Goal: Communication & Community: Answer question/provide support

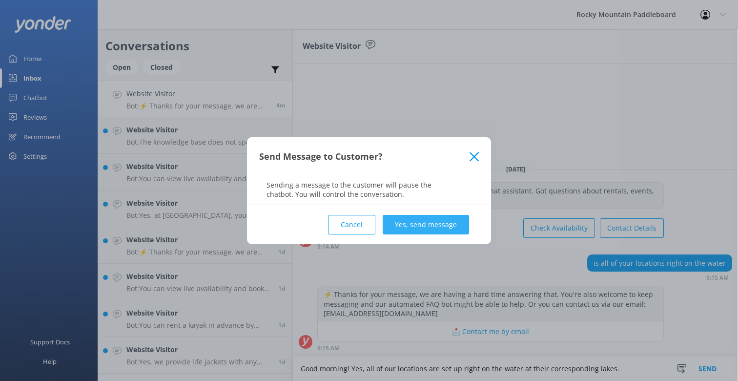
type textarea "Good morning! Yes, all of our locations are set up right on the water at their …"
click at [409, 220] on button "Yes, send message" at bounding box center [426, 225] width 86 height 20
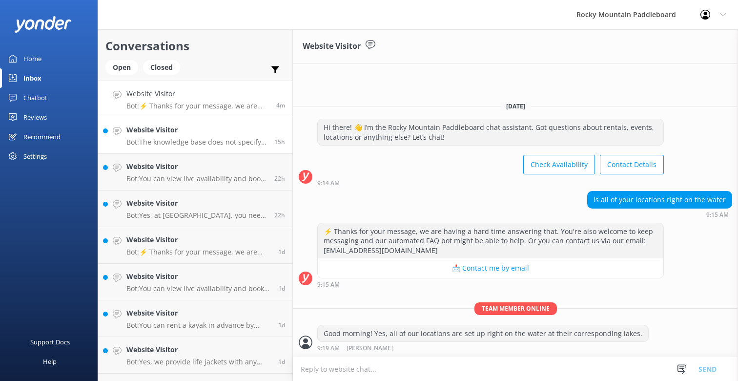
click at [260, 142] on p "Bot: The knowledge base does not specify an age requirement for renting a paddl…" at bounding box center [196, 142] width 141 height 9
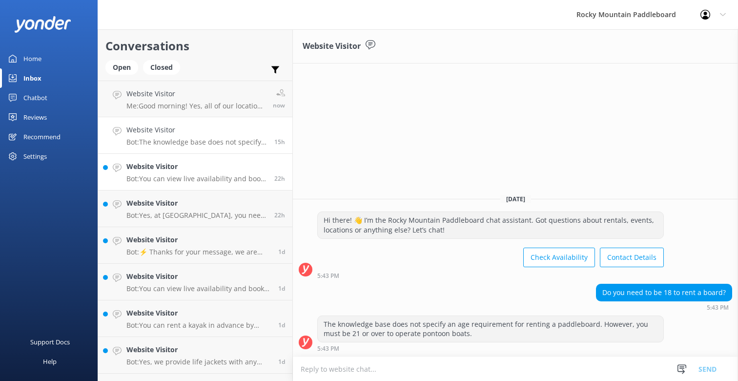
click at [227, 183] on p "Bot: You can view live availability and book online at [URL][DOMAIN_NAME]." at bounding box center [196, 178] width 141 height 9
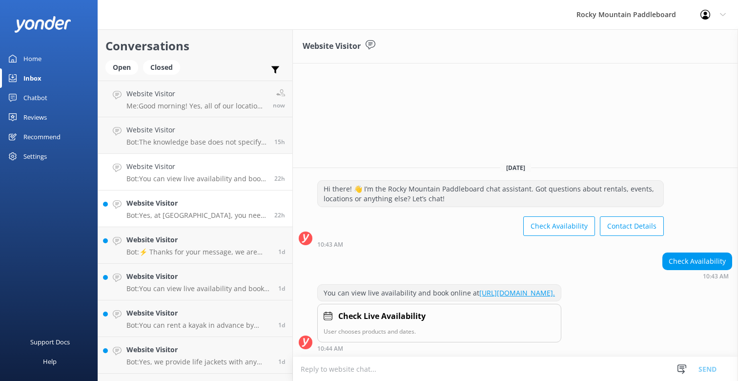
click at [224, 207] on h4 "Website Visitor" at bounding box center [196, 203] width 141 height 11
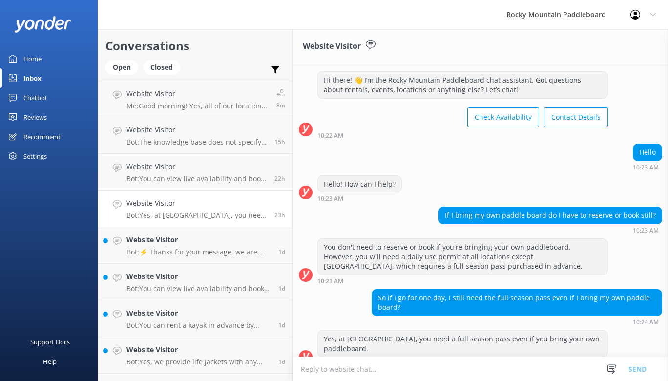
scroll to position [32, 0]
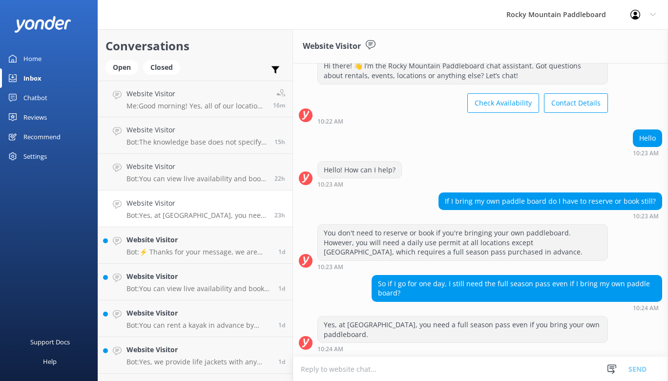
click at [42, 57] on link "Home" at bounding box center [49, 59] width 98 height 20
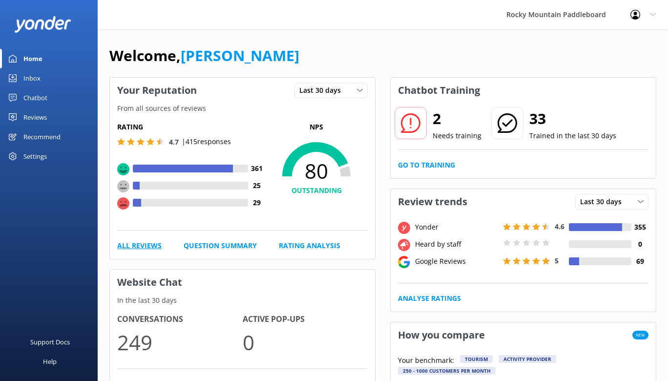
click at [139, 249] on link "All Reviews" at bounding box center [139, 245] width 44 height 11
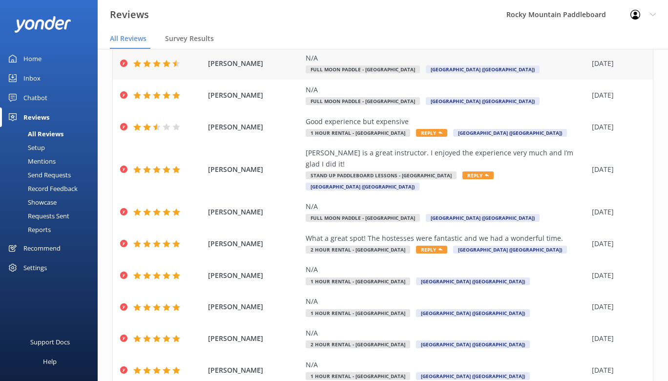
scroll to position [102, 0]
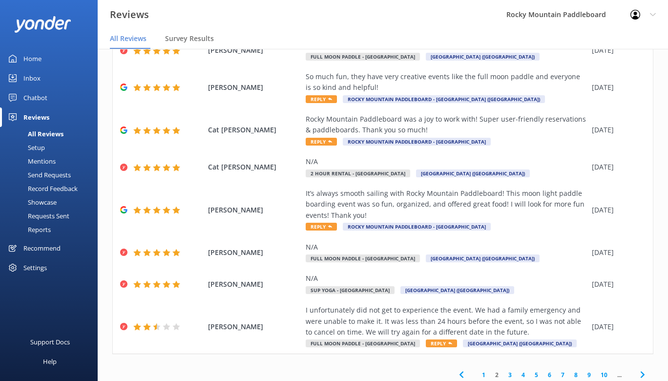
scroll to position [211, 0]
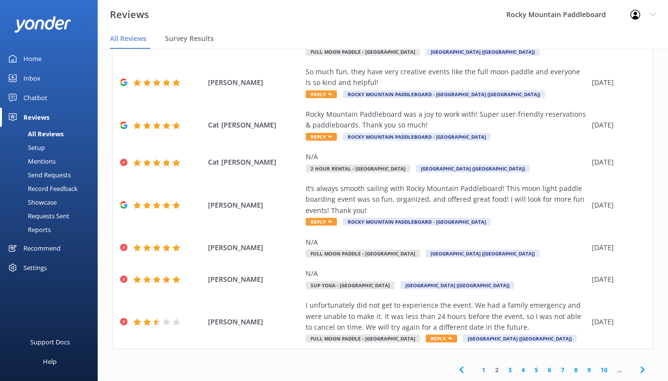
click at [511, 370] on link "3" at bounding box center [509, 369] width 13 height 9
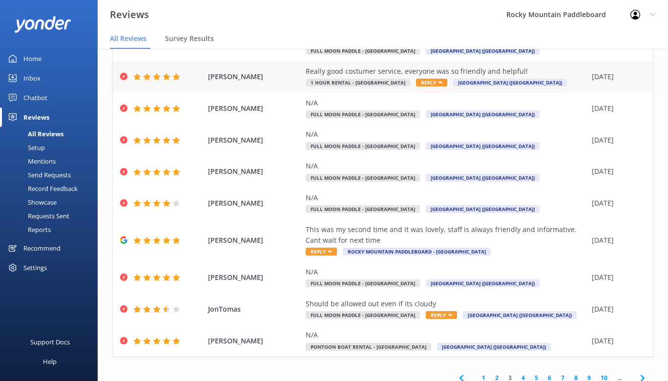
scroll to position [112, 0]
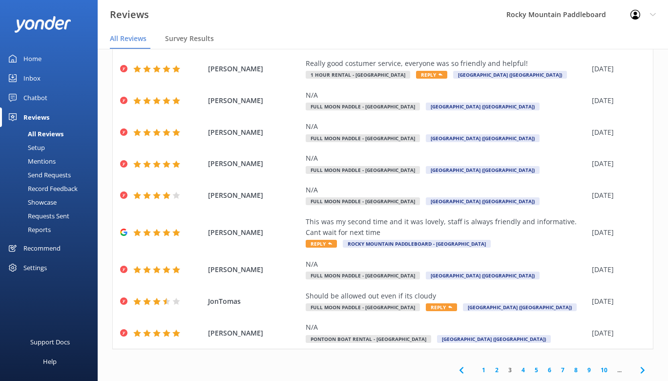
click at [523, 368] on link "4" at bounding box center [522, 369] width 13 height 9
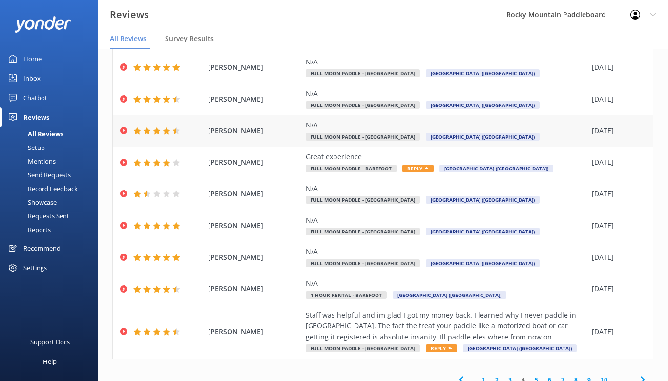
scroll to position [123, 0]
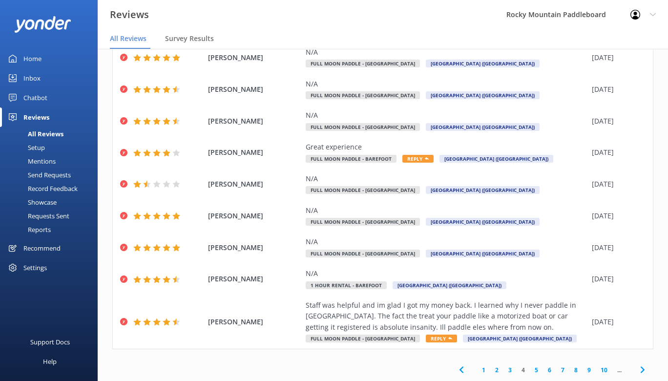
click at [535, 370] on link "5" at bounding box center [536, 369] width 13 height 9
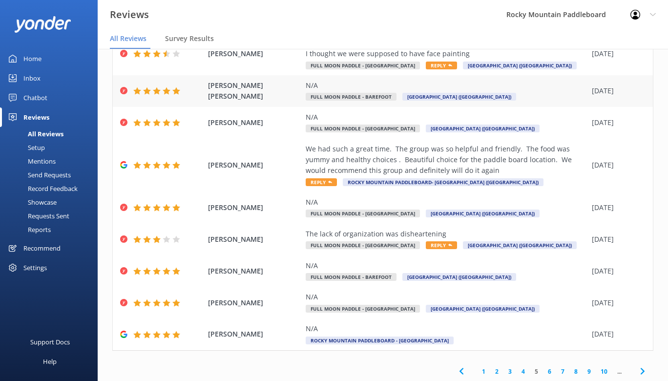
scroll to position [134, 0]
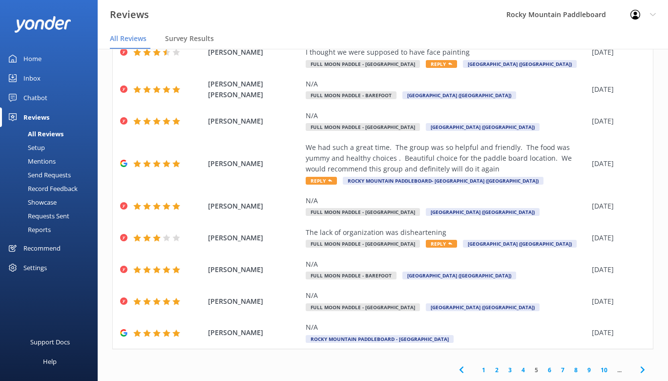
click at [547, 368] on link "6" at bounding box center [549, 369] width 13 height 9
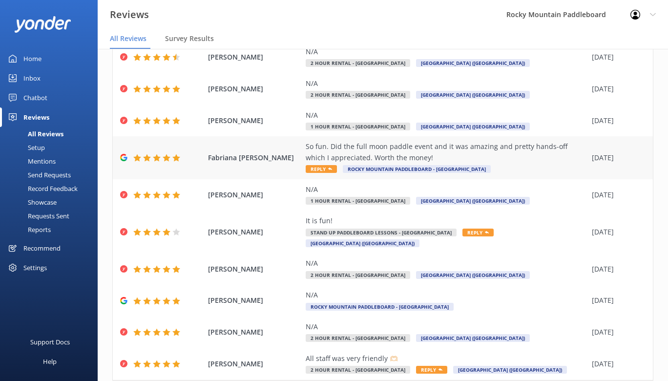
scroll to position [112, 0]
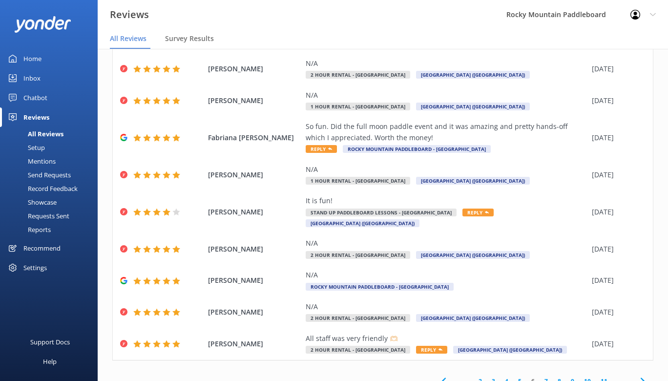
click at [547, 376] on link "7" at bounding box center [545, 380] width 13 height 9
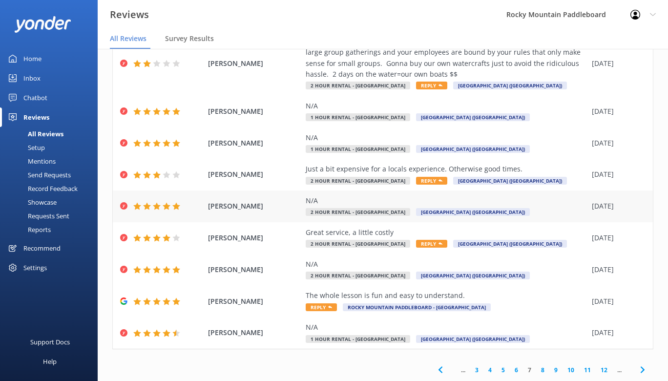
scroll to position [20, 0]
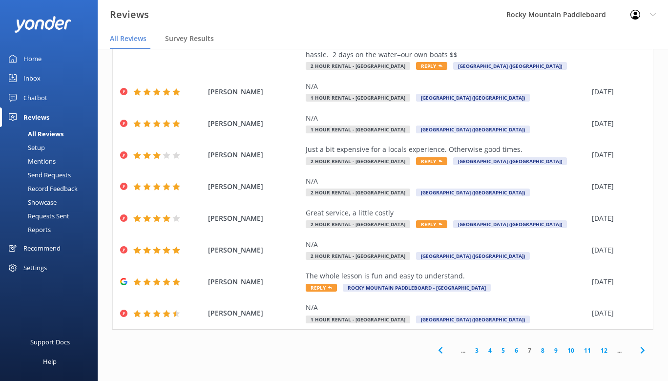
click at [543, 349] on link "8" at bounding box center [542, 350] width 13 height 9
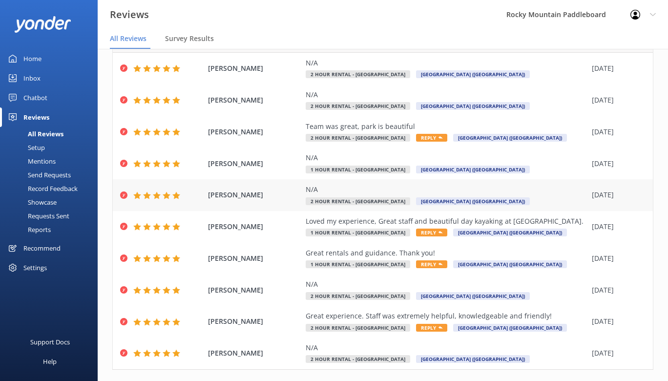
scroll to position [102, 0]
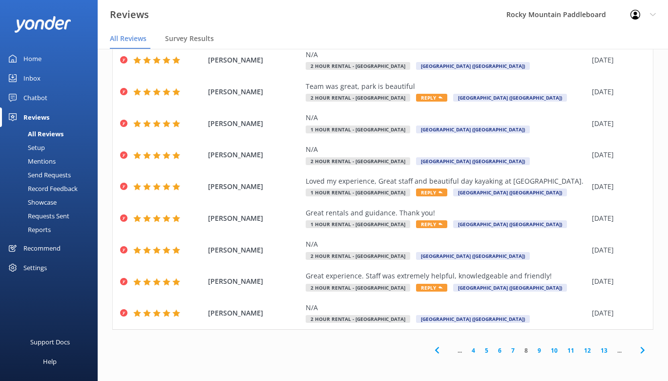
click at [537, 347] on link "9" at bounding box center [539, 350] width 13 height 9
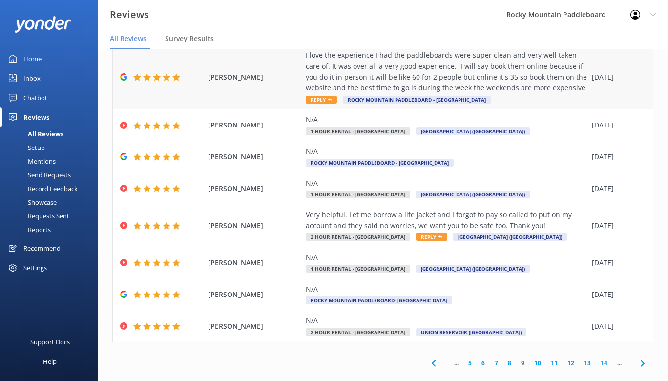
scroll to position [211, 0]
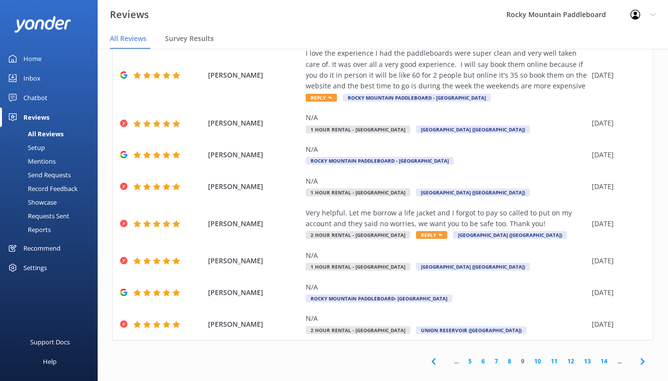
click at [536, 356] on link "10" at bounding box center [537, 360] width 17 height 9
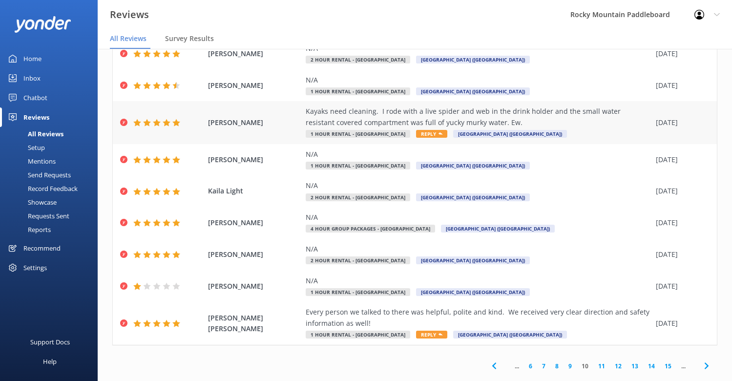
scroll to position [92, 0]
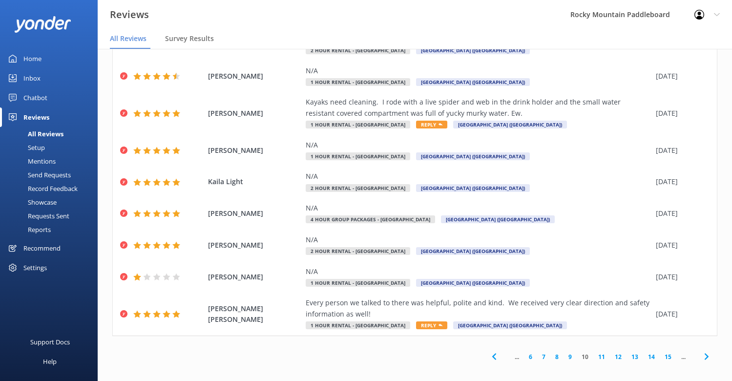
click at [599, 356] on link "11" at bounding box center [601, 356] width 17 height 9
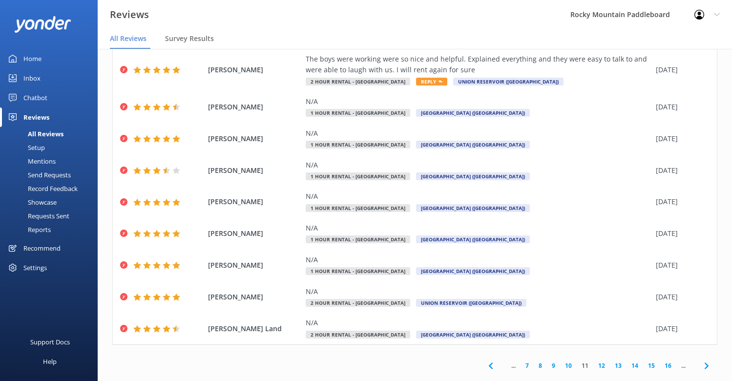
scroll to position [87, 0]
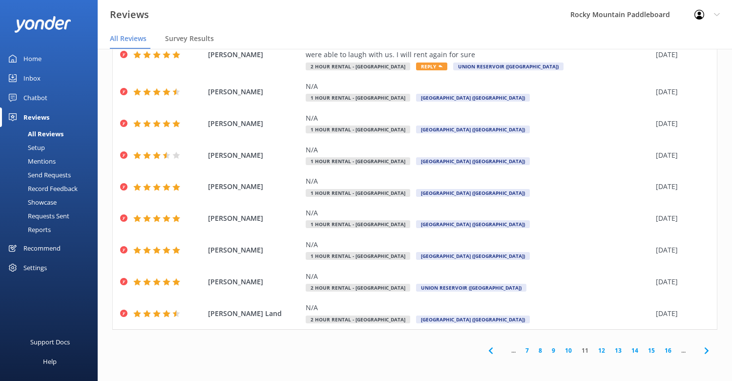
click at [602, 350] on link "12" at bounding box center [601, 350] width 17 height 9
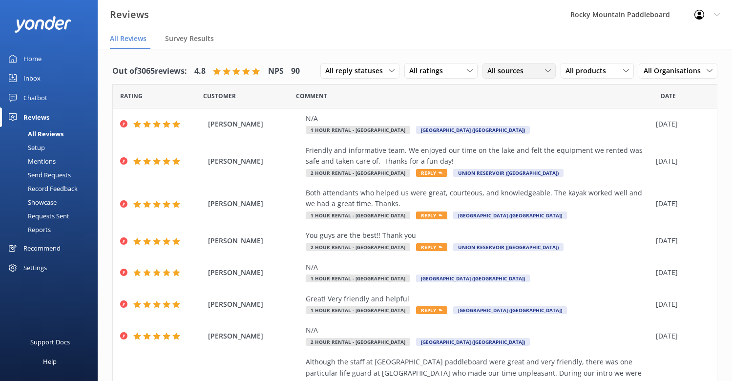
click at [549, 68] on icon at bounding box center [548, 71] width 6 height 6
click at [470, 68] on icon at bounding box center [470, 71] width 6 height 6
click at [617, 69] on div "All products" at bounding box center [597, 70] width 68 height 11
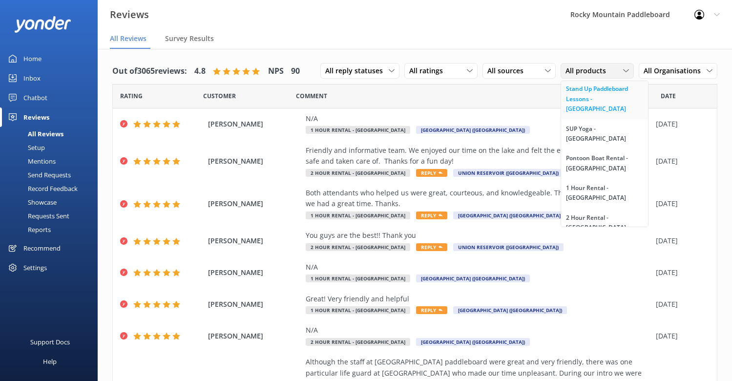
scroll to position [98, 0]
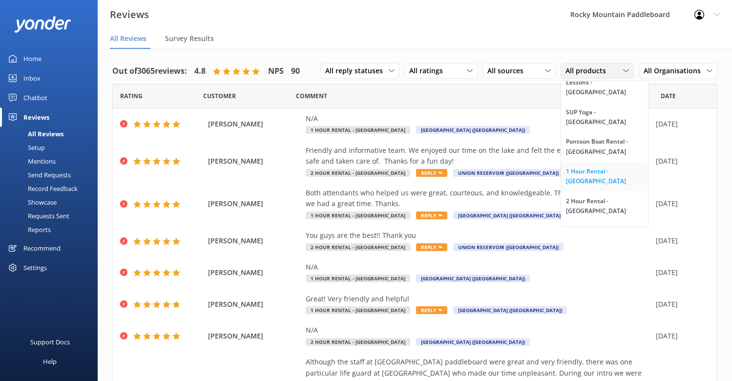
click at [604, 166] on div "1 Hour Rental - [GEOGRAPHIC_DATA]" at bounding box center [604, 176] width 77 height 20
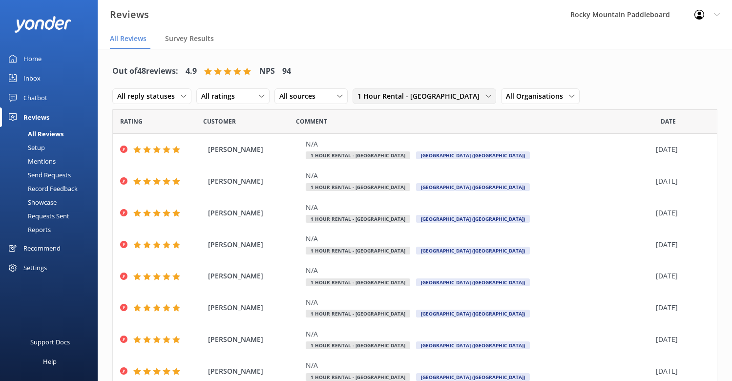
click at [427, 96] on span "1 Hour Rental - [GEOGRAPHIC_DATA]" at bounding box center [421, 96] width 128 height 11
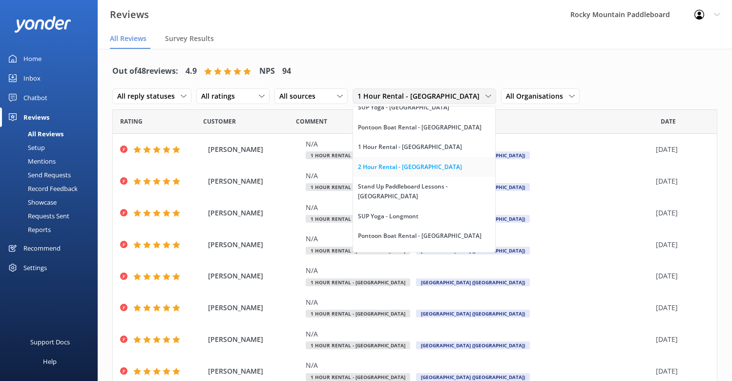
click at [421, 161] on link "2 Hour Rental - [GEOGRAPHIC_DATA]" at bounding box center [424, 167] width 142 height 20
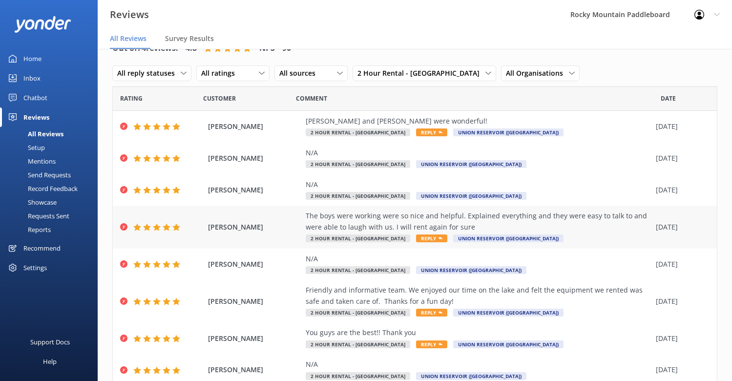
scroll to position [4, 0]
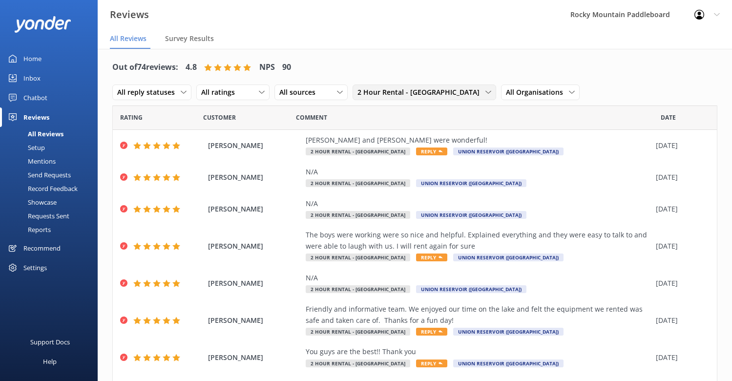
click at [433, 94] on span "2 Hour Rental - [GEOGRAPHIC_DATA]" at bounding box center [421, 92] width 128 height 11
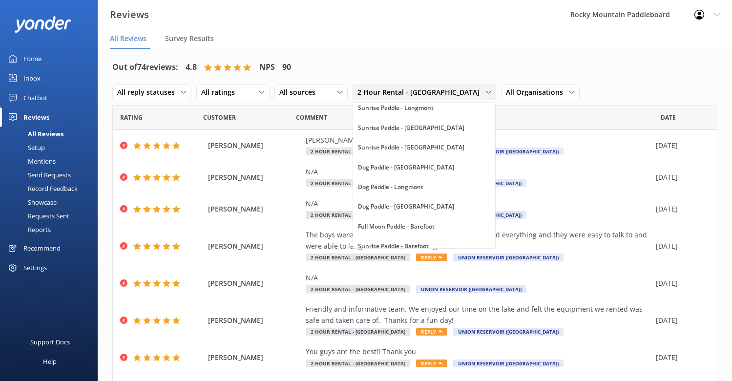
scroll to position [782, 0]
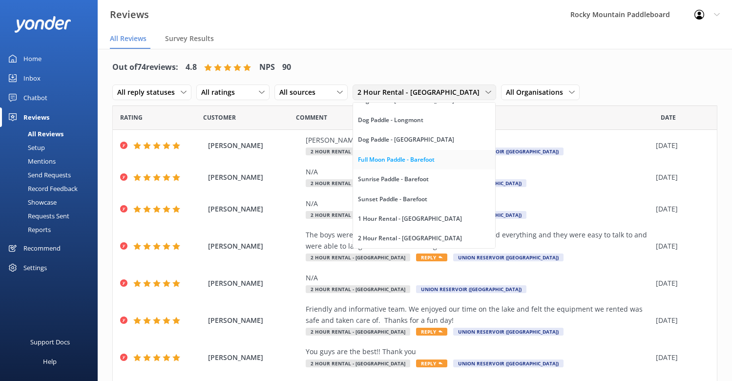
click at [420, 150] on link "Full Moon Paddle - Barefoot" at bounding box center [424, 160] width 142 height 20
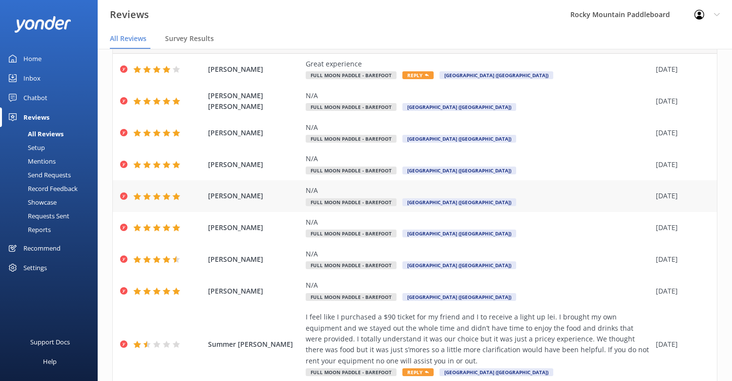
scroll to position [0, 0]
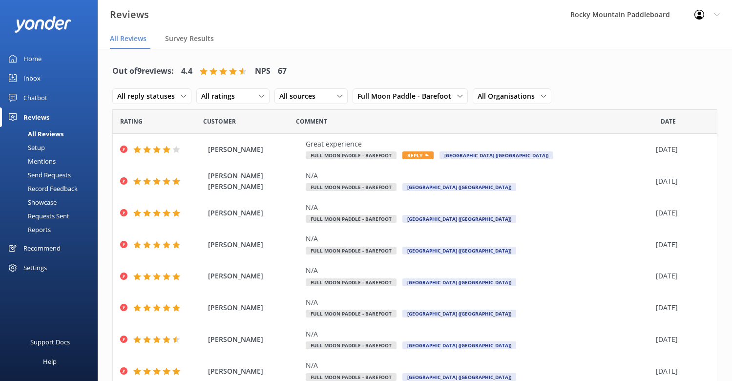
click at [32, 71] on div "Inbox" at bounding box center [31, 78] width 17 height 20
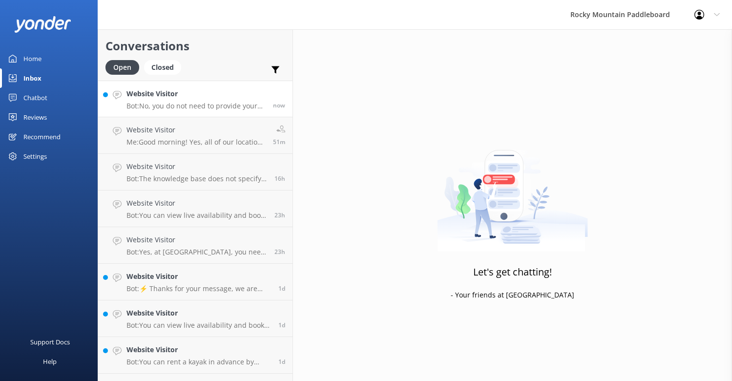
click at [190, 95] on h4 "Website Visitor" at bounding box center [195, 93] width 139 height 11
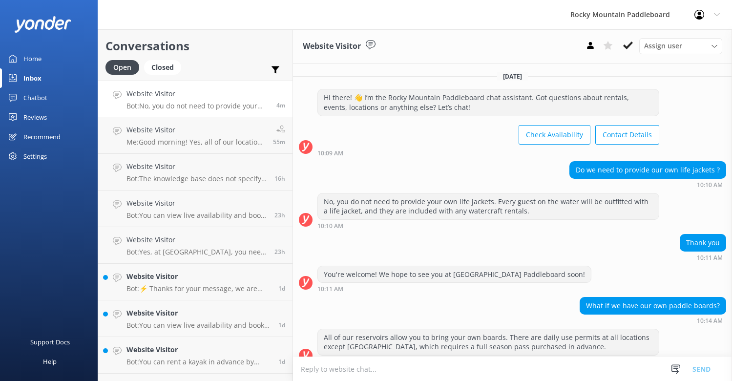
scroll to position [13, 0]
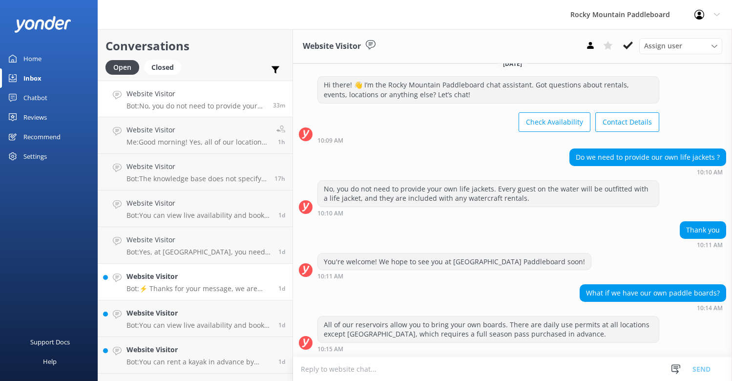
click at [229, 278] on h4 "Website Visitor" at bounding box center [198, 276] width 144 height 11
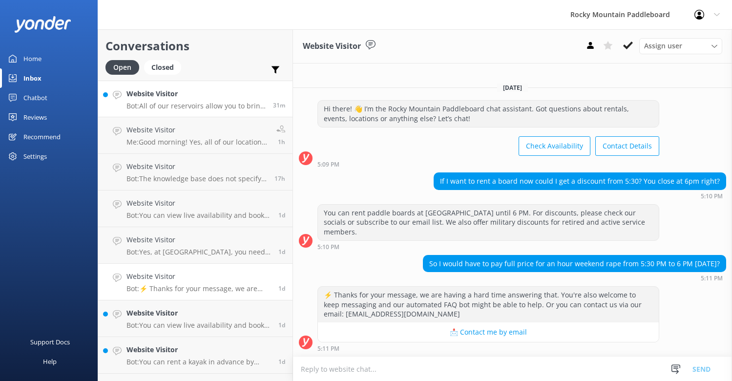
click at [235, 104] on p "Bot: All of our reservoirs allow you to bring your own boards. There are daily …" at bounding box center [195, 106] width 139 height 9
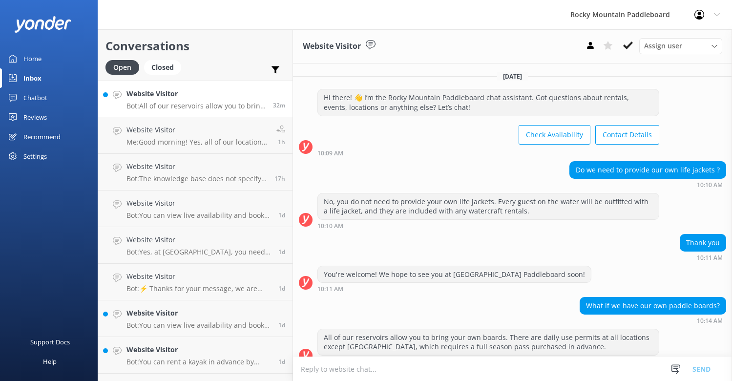
scroll to position [13, 0]
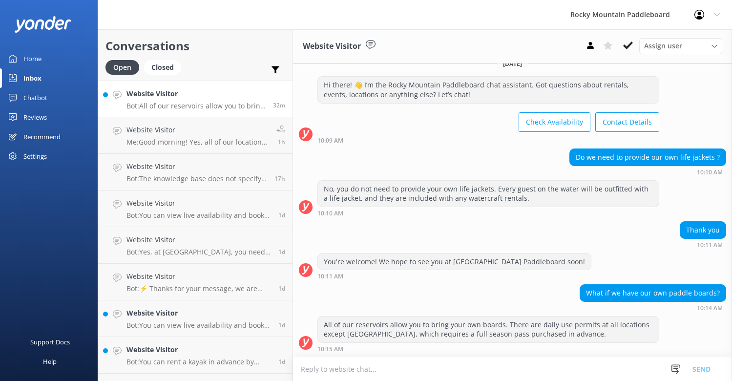
click at [231, 108] on p "Bot: All of our reservoirs allow you to bring your own boards. There are daily …" at bounding box center [195, 106] width 139 height 9
click at [151, 95] on h4 "Website Visitor" at bounding box center [195, 93] width 139 height 11
